Goal: Register for event/course

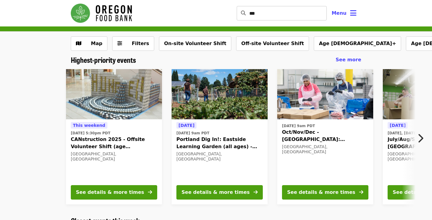
click at [299, 17] on input "***" at bounding box center [287, 13] width 77 height 14
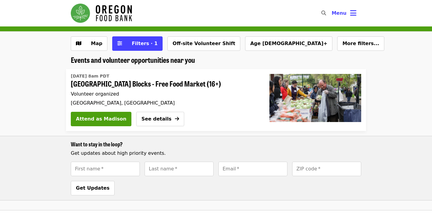
click at [46, 110] on li "[DATE] 8am PDT [GEOGRAPHIC_DATA] Blocks - Free Food Market (16+) Volunteer orga…" at bounding box center [216, 134] width 432 height 131
click at [54, 93] on li "[DATE] 8am PDT [GEOGRAPHIC_DATA] Blocks - Free Food Market (16+) Volunteer orga…" at bounding box center [216, 134] width 432 height 131
click at [326, 15] on icon "search icon" at bounding box center [323, 13] width 5 height 6
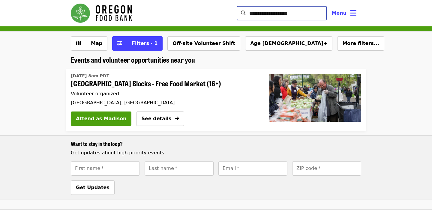
type input "**********"
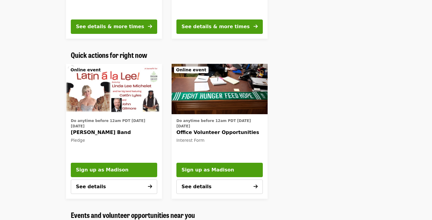
scroll to position [326, 0]
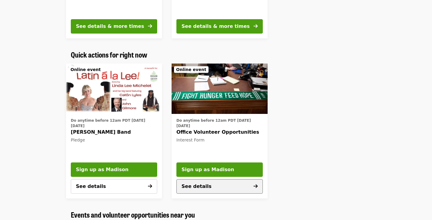
click at [241, 190] on button "See details" at bounding box center [219, 186] width 86 height 14
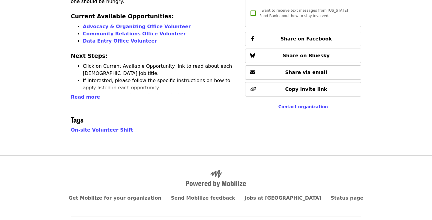
scroll to position [167, 0]
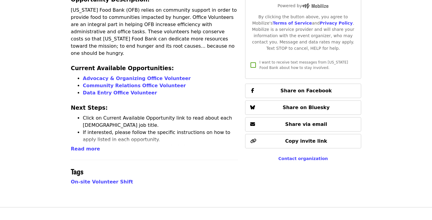
click at [78, 143] on ul "Click on Current Available Opportunity link to read about each volunteer job ti…" at bounding box center [154, 136] width 167 height 43
click at [80, 147] on span "Read more" at bounding box center [85, 149] width 29 height 6
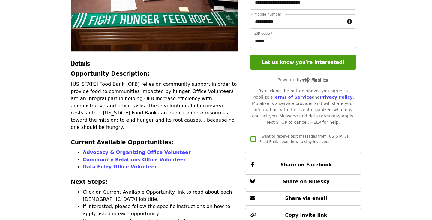
scroll to position [88, 0]
